Goal: Information Seeking & Learning: Check status

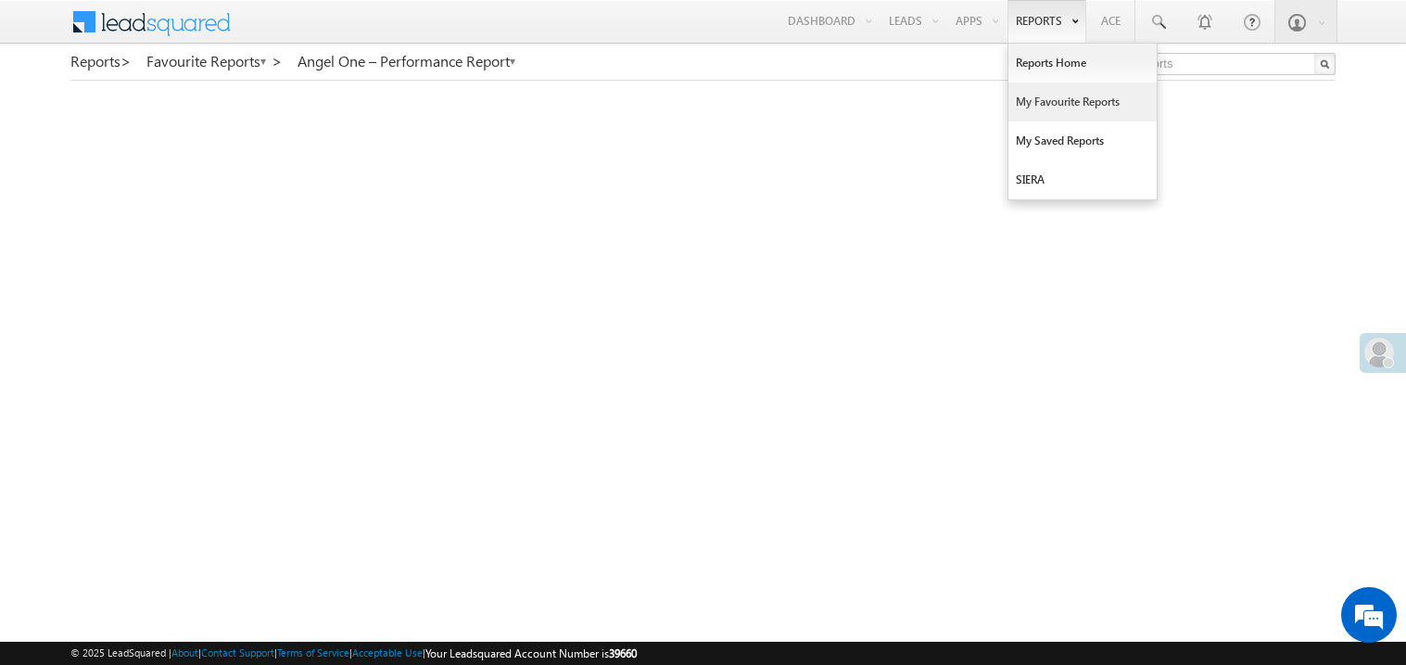
click at [1042, 106] on link "My Favourite Reports" at bounding box center [1083, 102] width 148 height 39
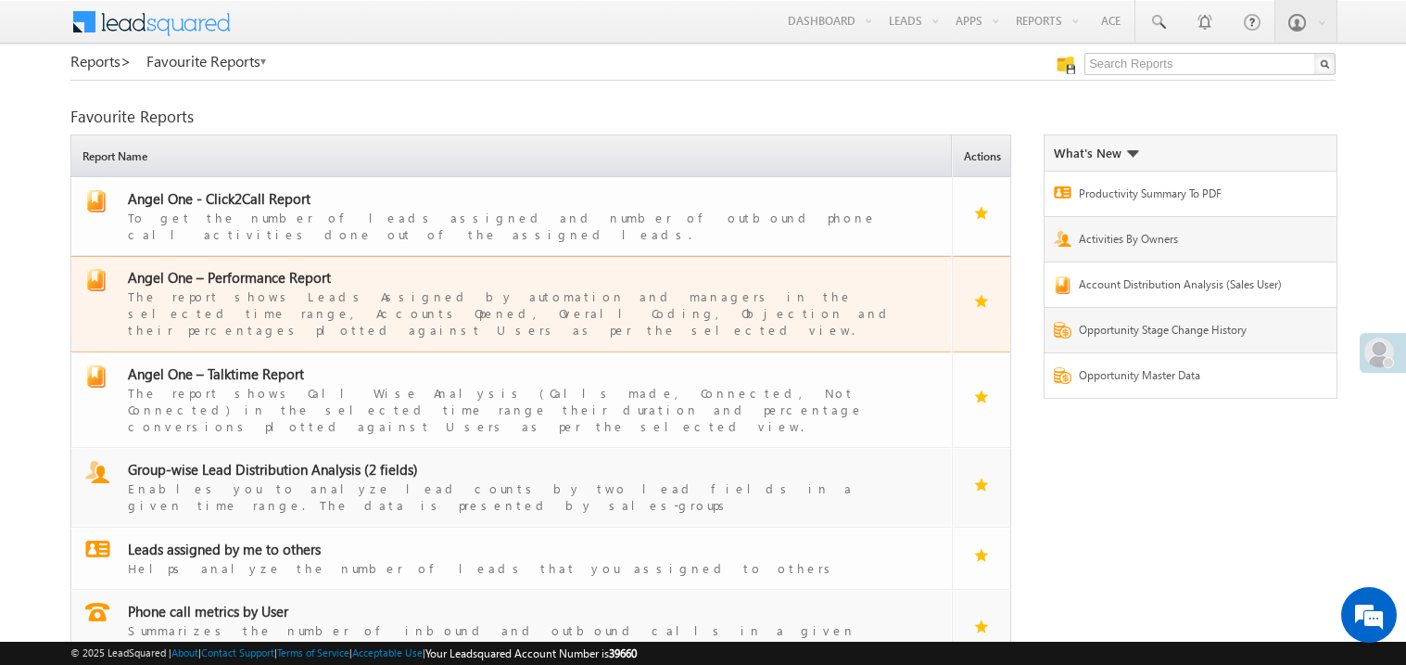
click at [252, 270] on span "Angel One – Performance Report" at bounding box center [229, 277] width 203 height 19
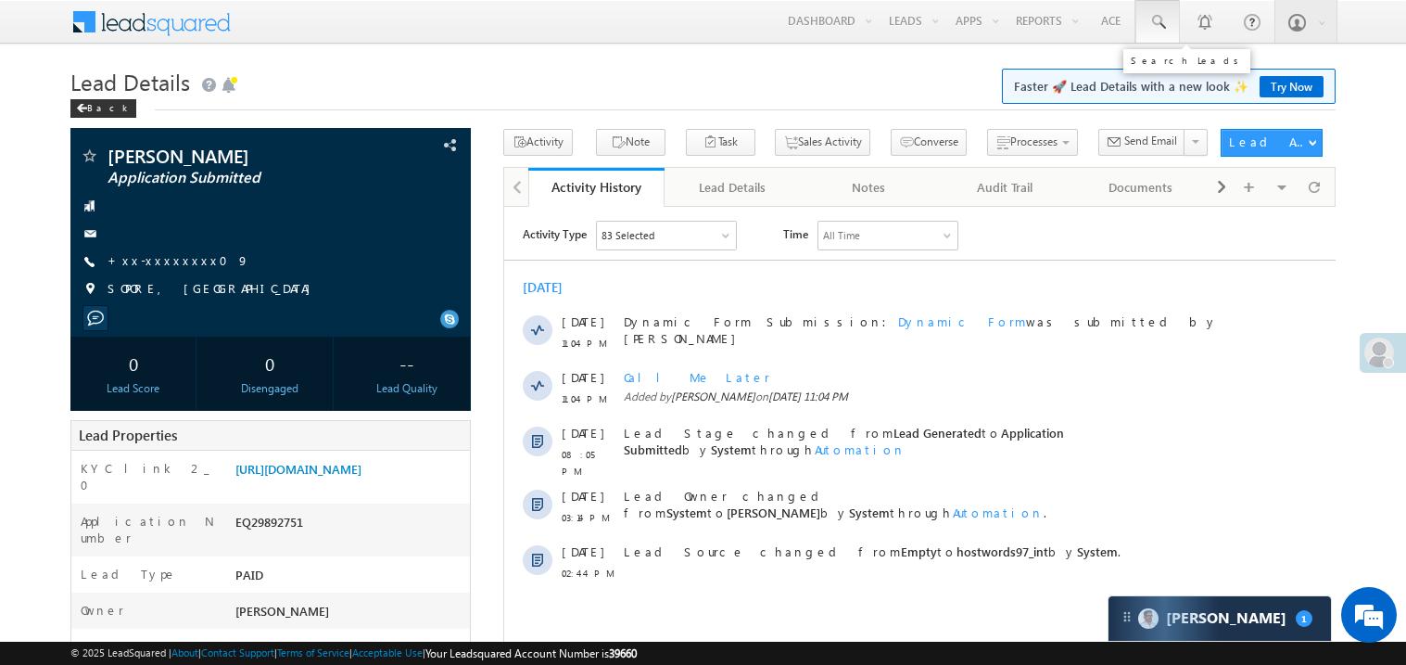
click at [1151, 20] on span at bounding box center [1158, 22] width 19 height 19
paste input "EQ29892751"
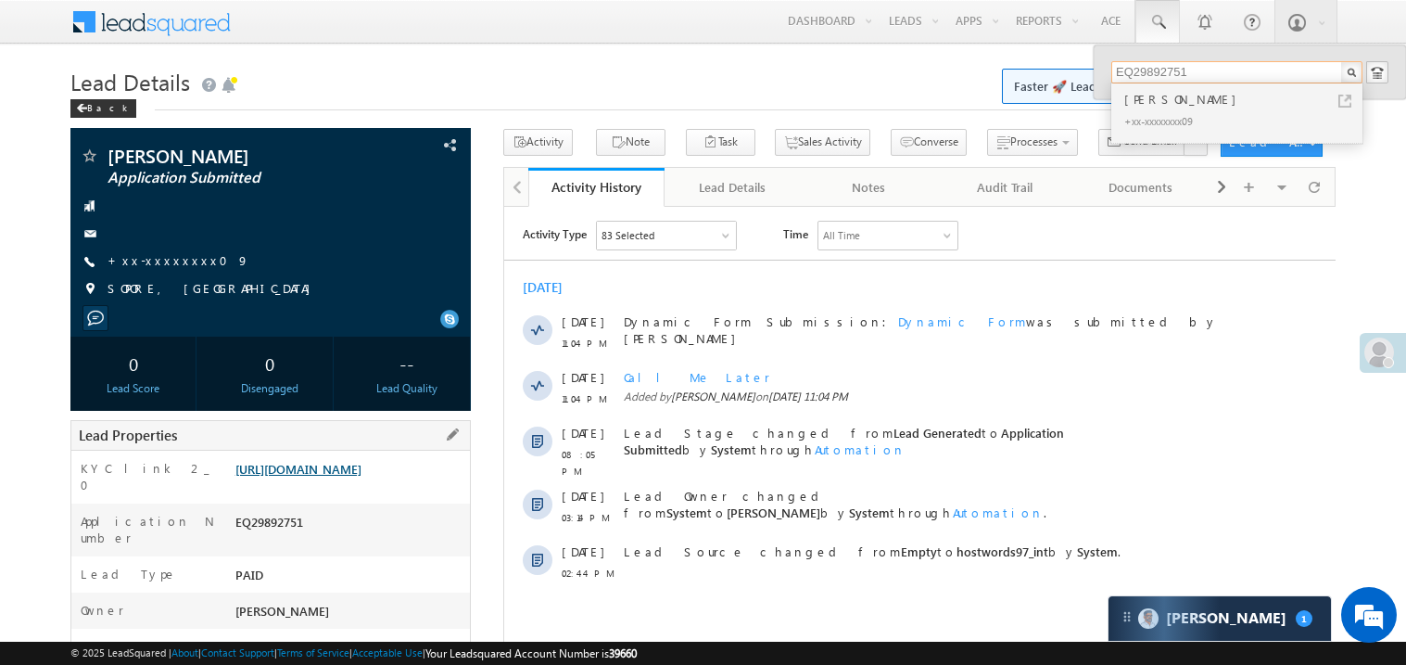
type input "EQ29892751"
click at [362, 471] on link "https://angelbroking1-pk3em7sa.customui-test.leadsquared.com?leadId=1db77b61-3f…" at bounding box center [298, 469] width 126 height 16
